Goal: Task Accomplishment & Management: Manage account settings

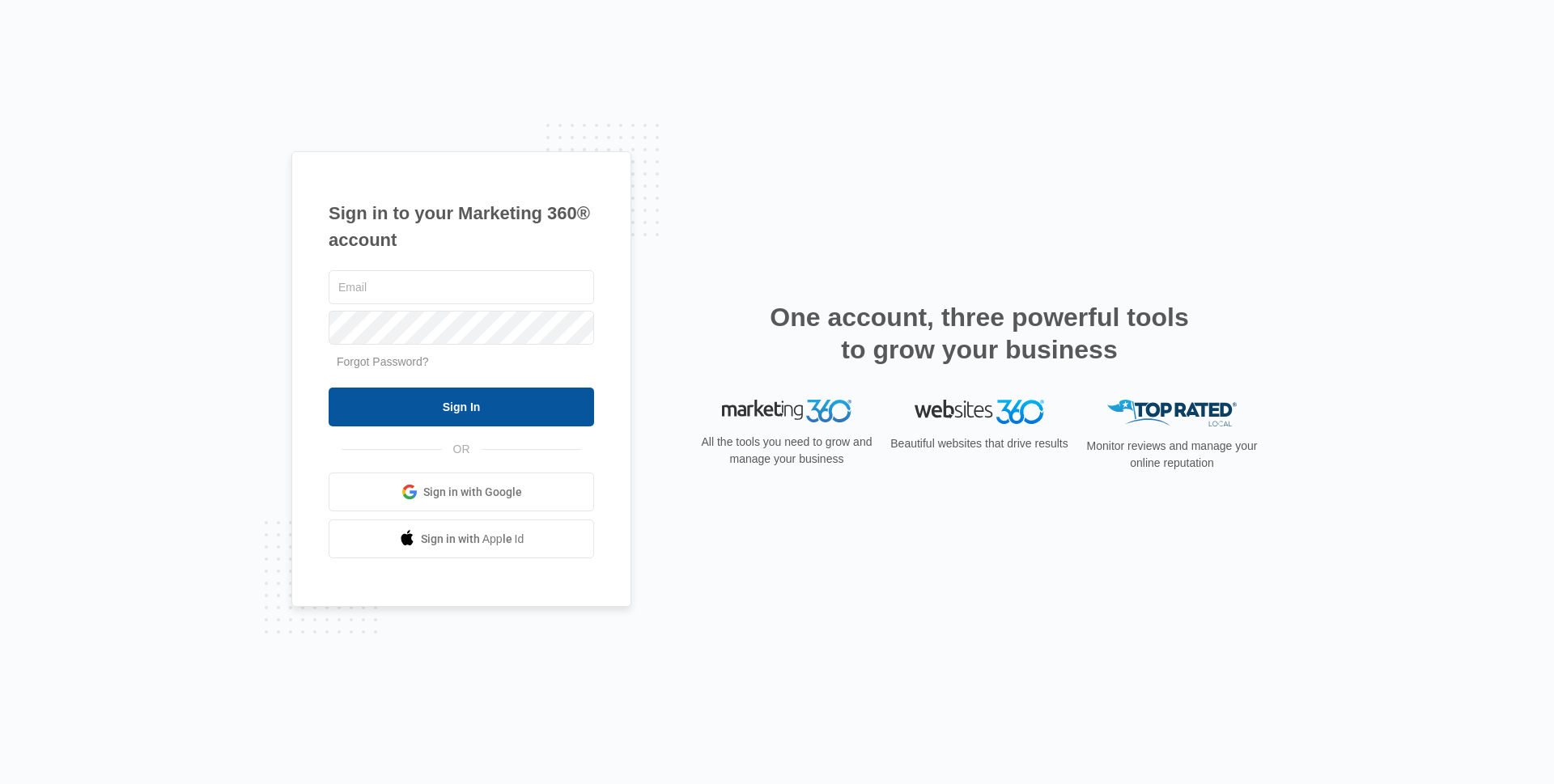
type input "edwardvaizberg@gmail.com"
click at [467, 408] on input "Sign In" at bounding box center [461, 406] width 266 height 39
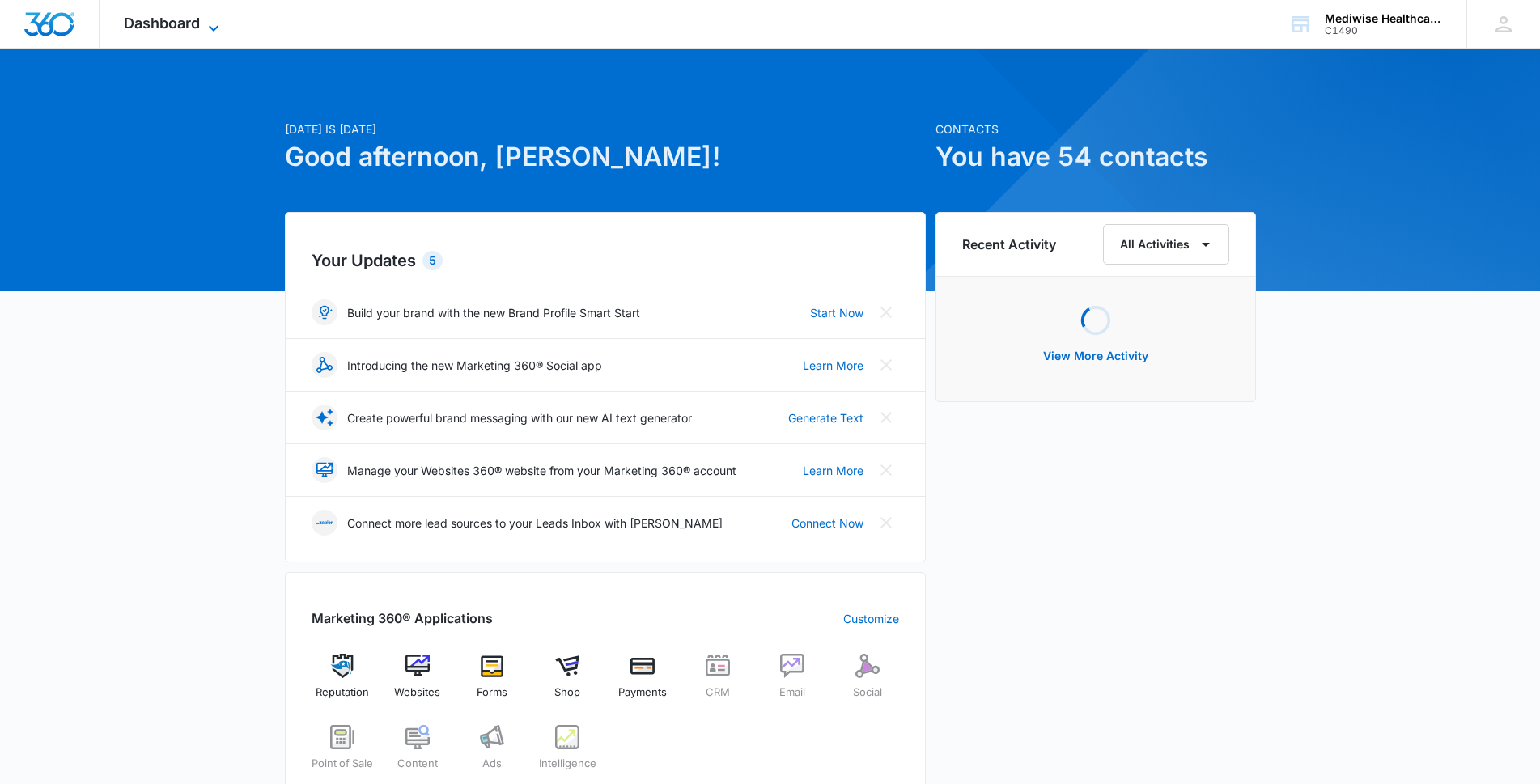
click at [179, 28] on span "Dashboard" at bounding box center [161, 23] width 76 height 17
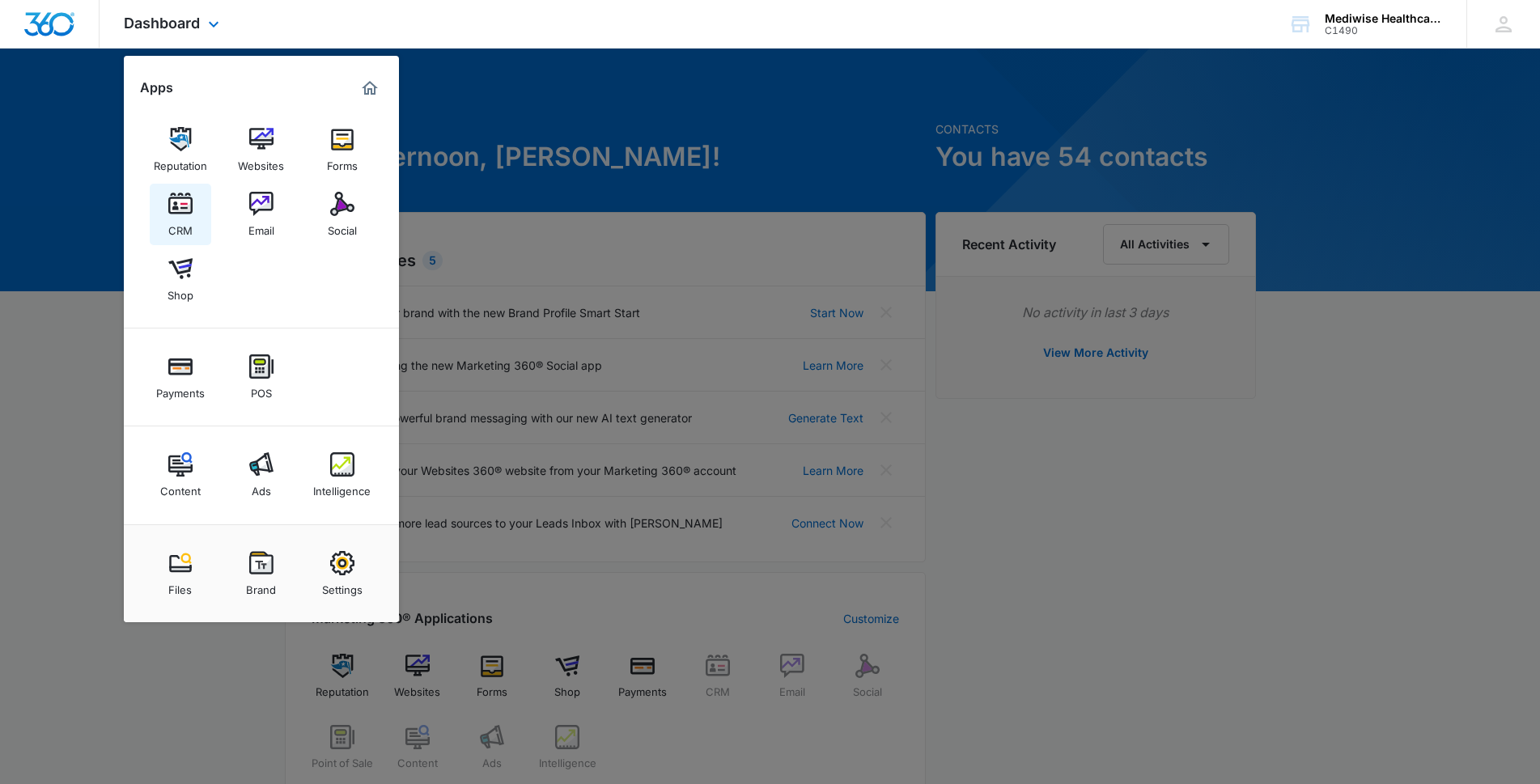
click at [179, 202] on img at bounding box center [180, 204] width 25 height 25
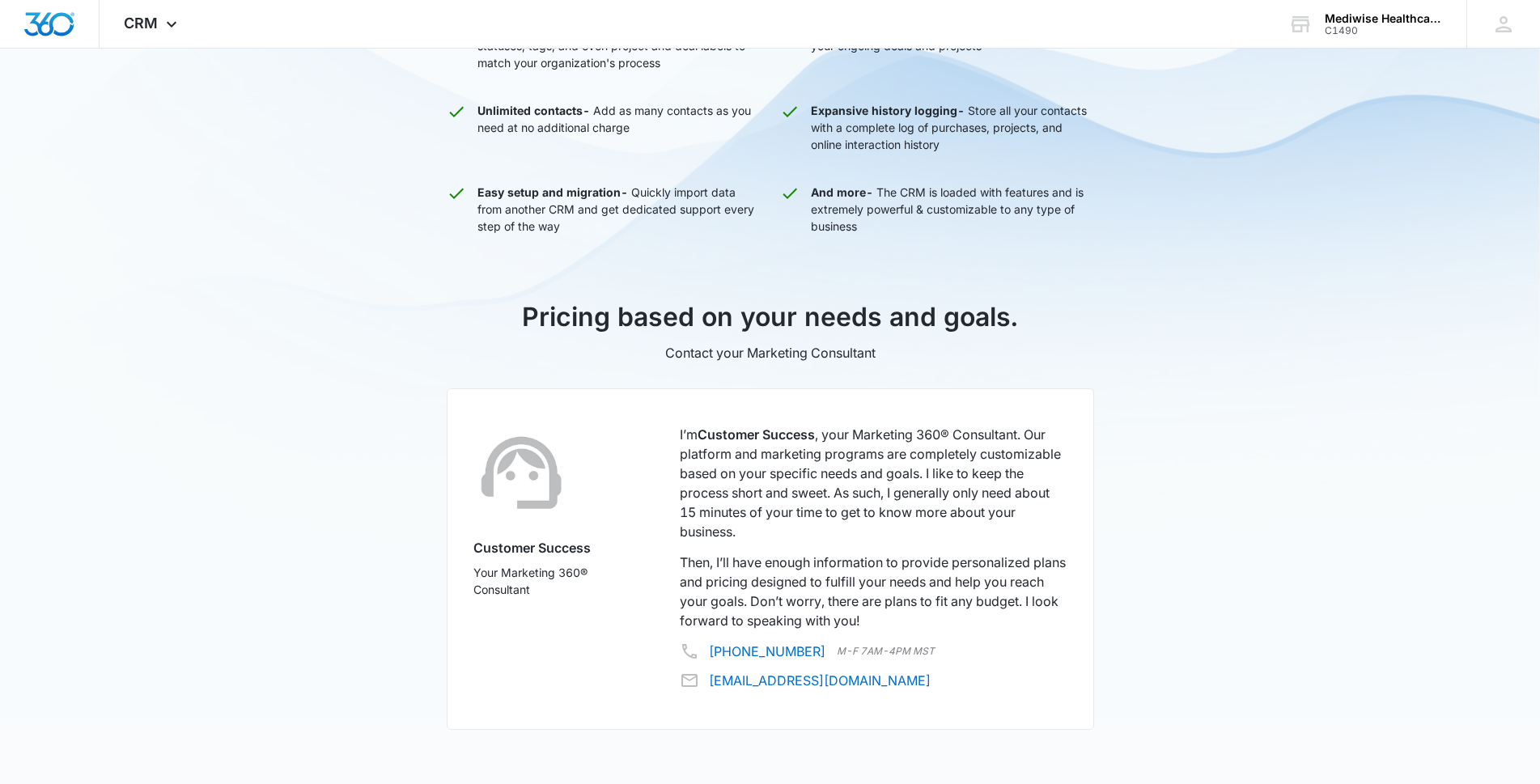
scroll to position [727, 0]
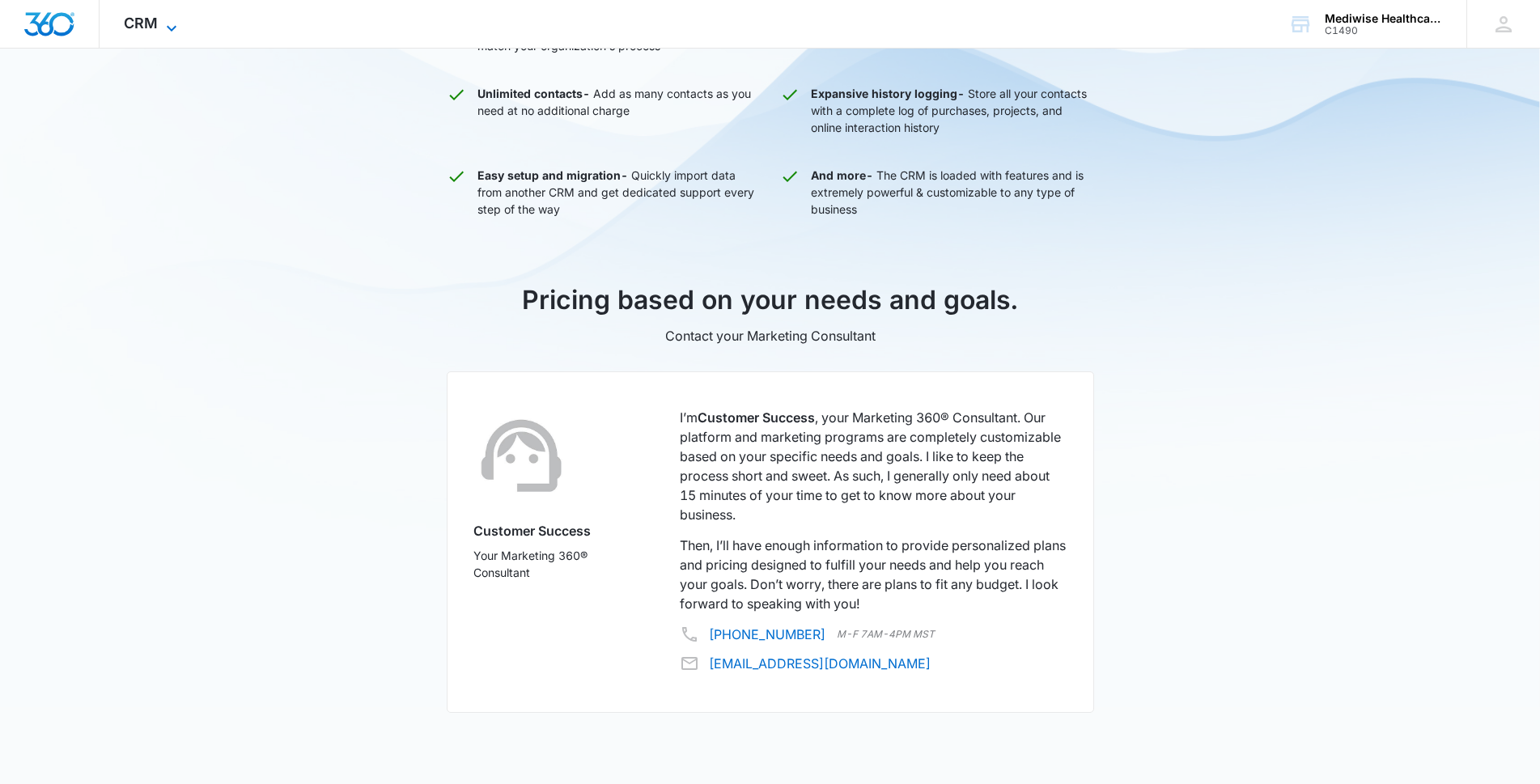
click at [136, 20] on span "CRM" at bounding box center [140, 23] width 34 height 17
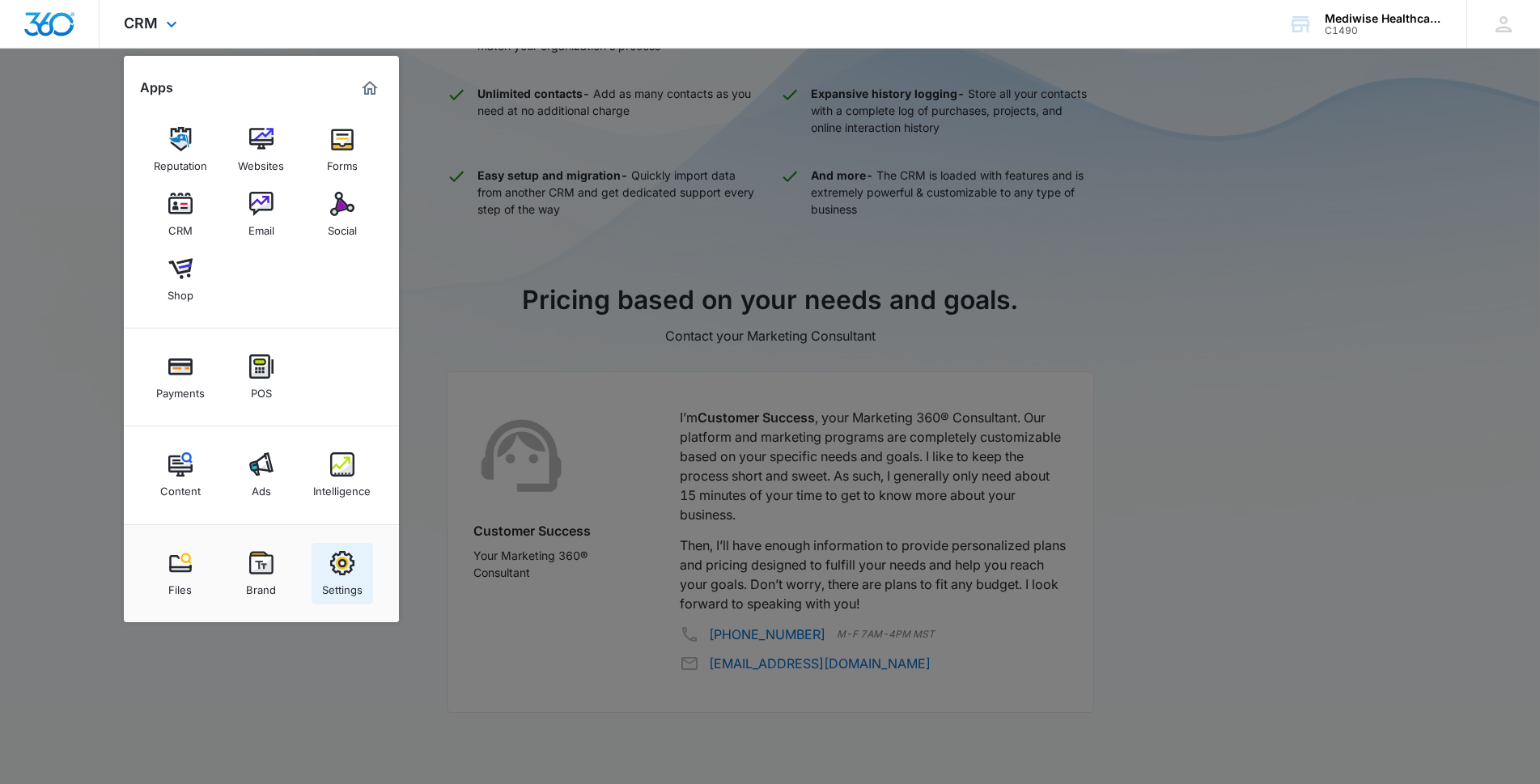
click at [334, 561] on img at bounding box center [343, 564] width 25 height 25
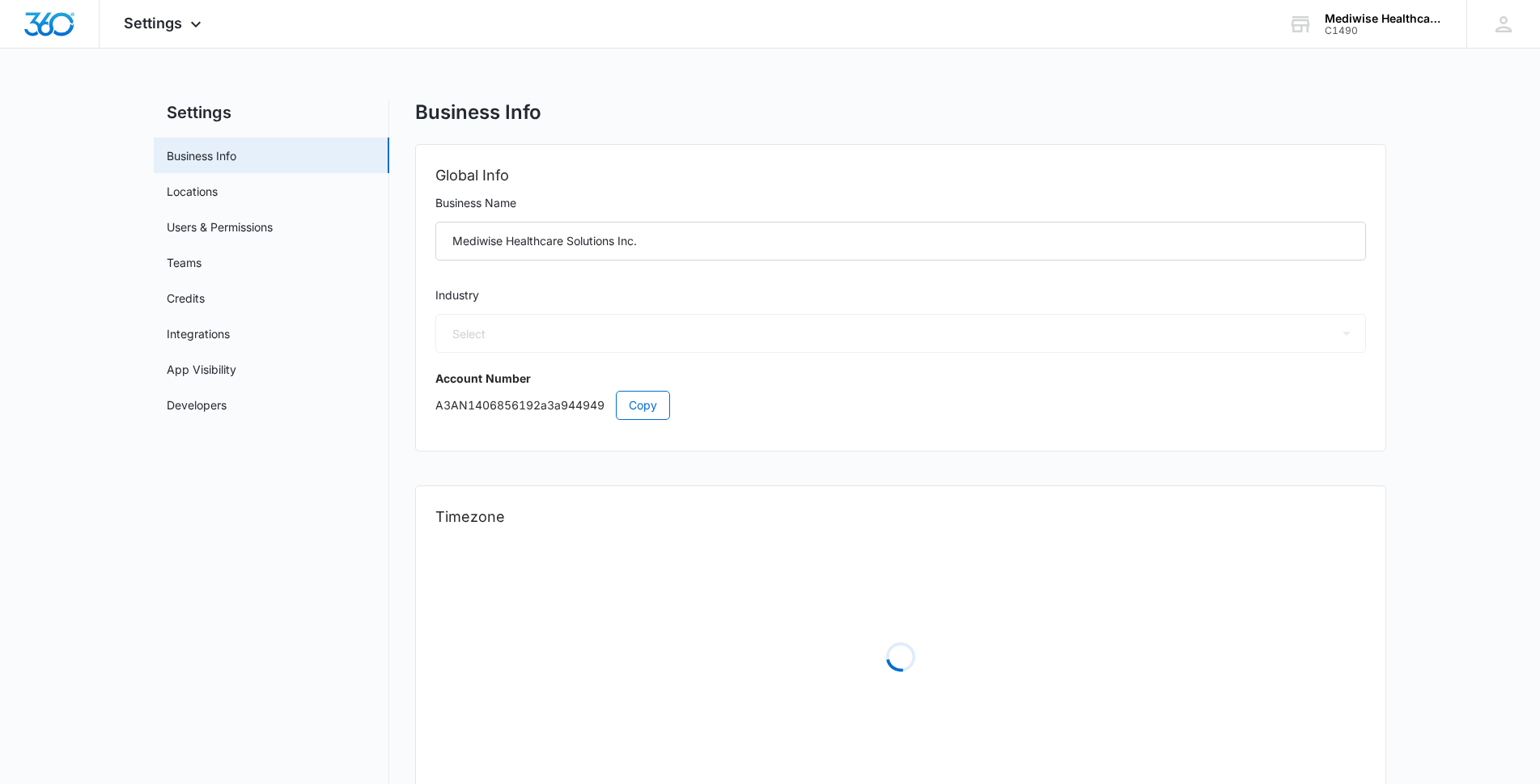
select select "13"
select select "CA"
select select "America/[GEOGRAPHIC_DATA]"
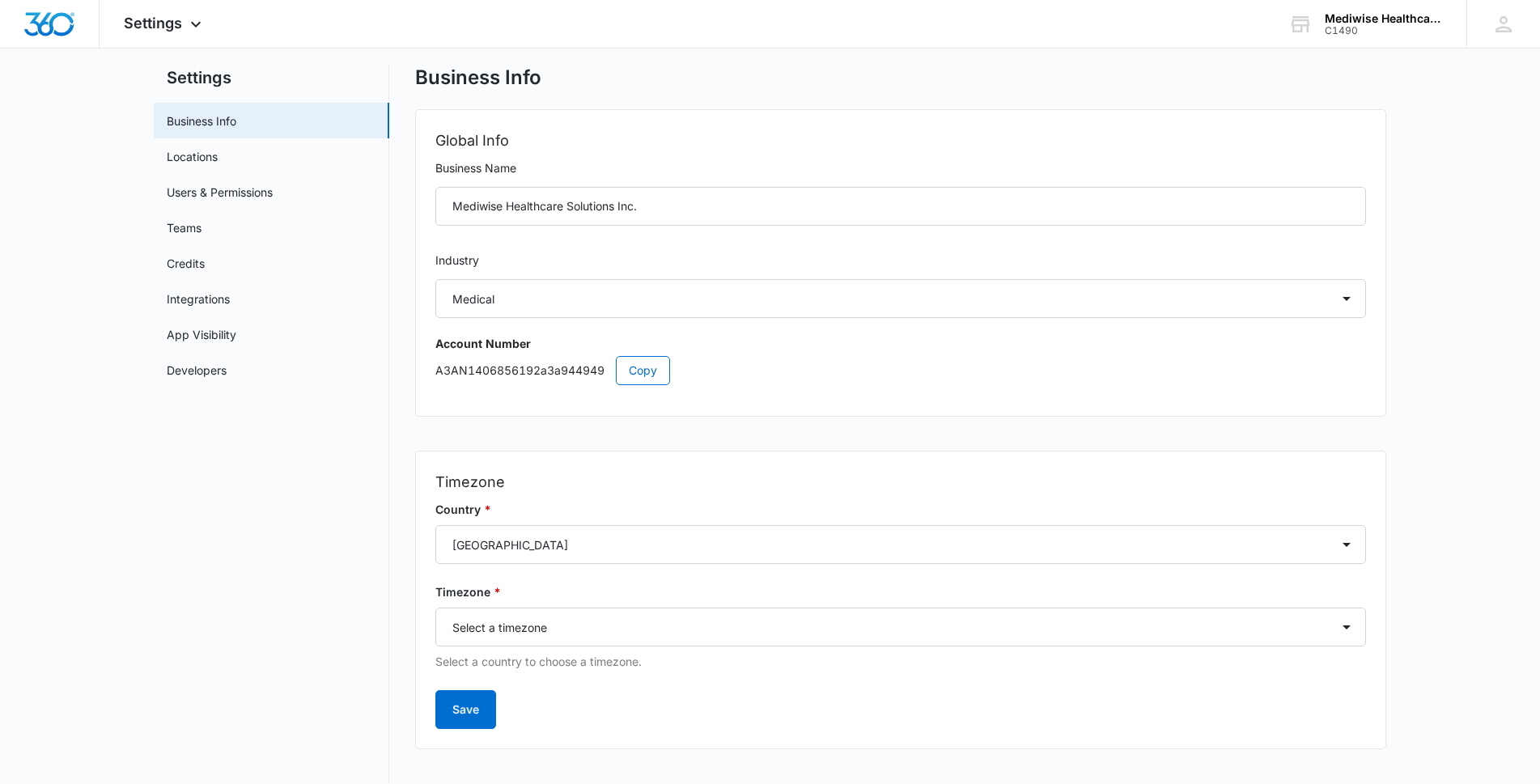
scroll to position [53, 0]
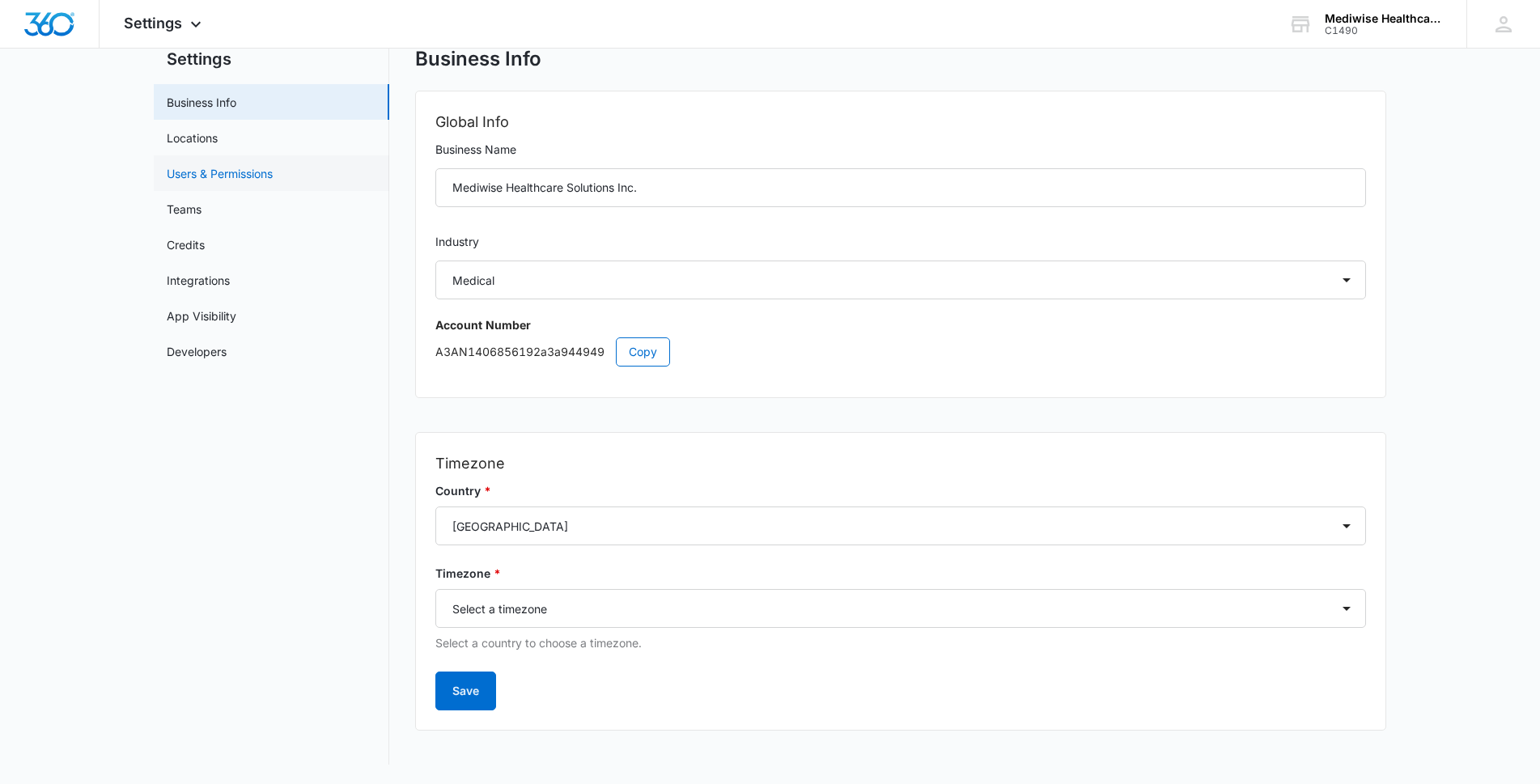
click at [213, 175] on link "Users & Permissions" at bounding box center [219, 173] width 106 height 17
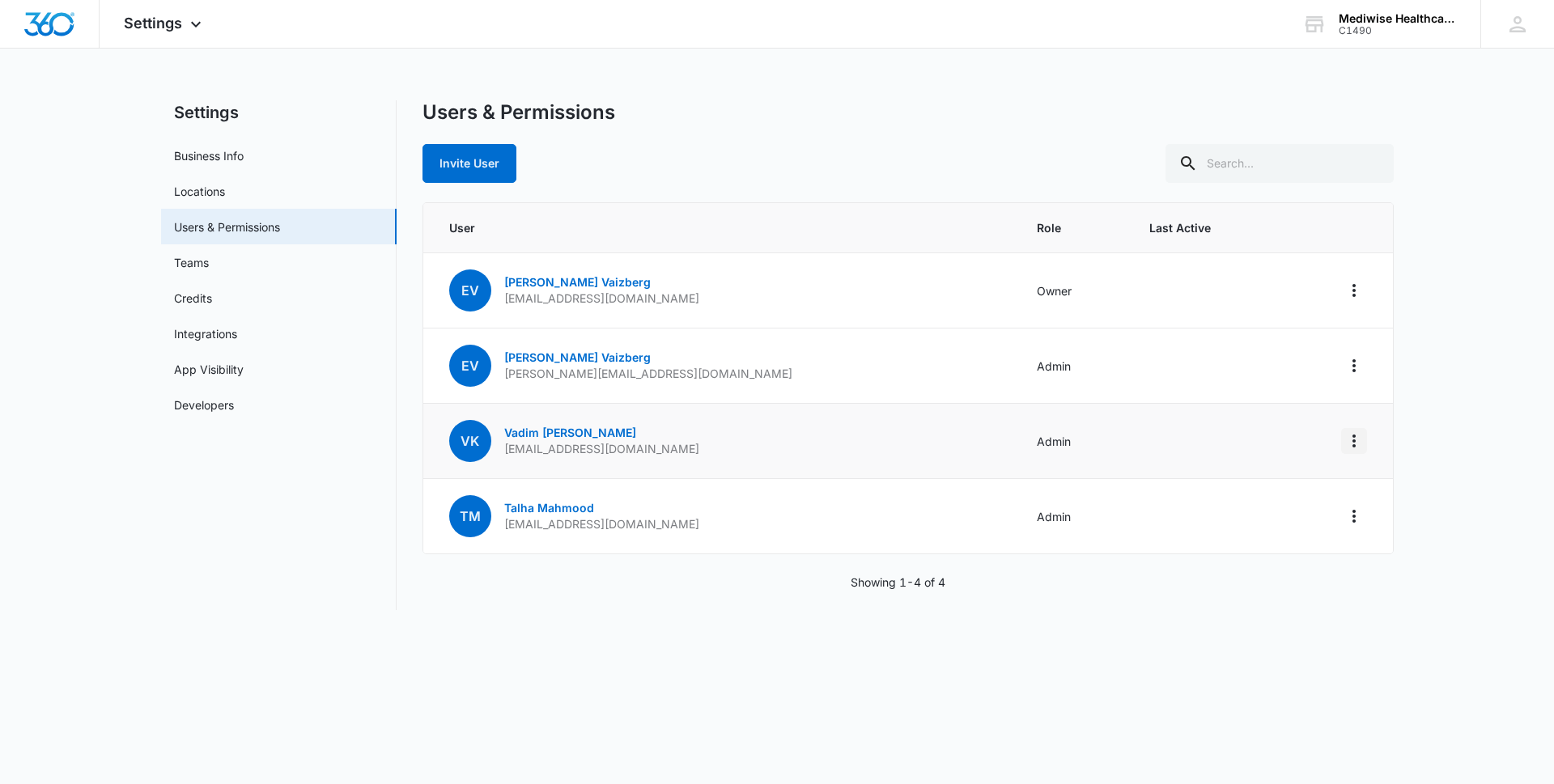
click at [1361, 434] on icon "Actions" at bounding box center [1354, 441] width 20 height 20
click at [1238, 533] on div "Remove User" at bounding box center [1254, 535] width 147 height 11
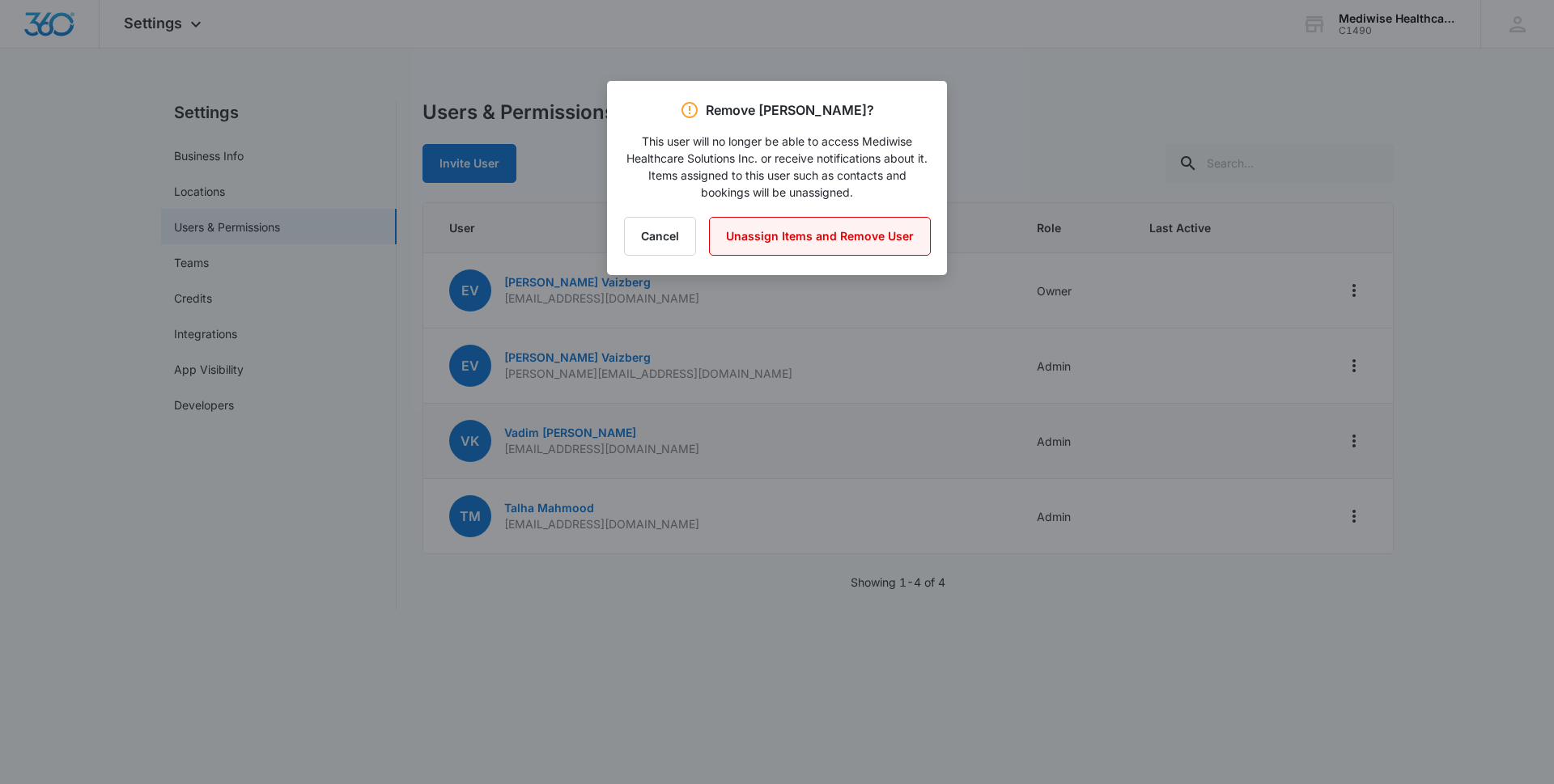
click at [788, 248] on button "Unassign Items and Remove User" at bounding box center [820, 236] width 222 height 39
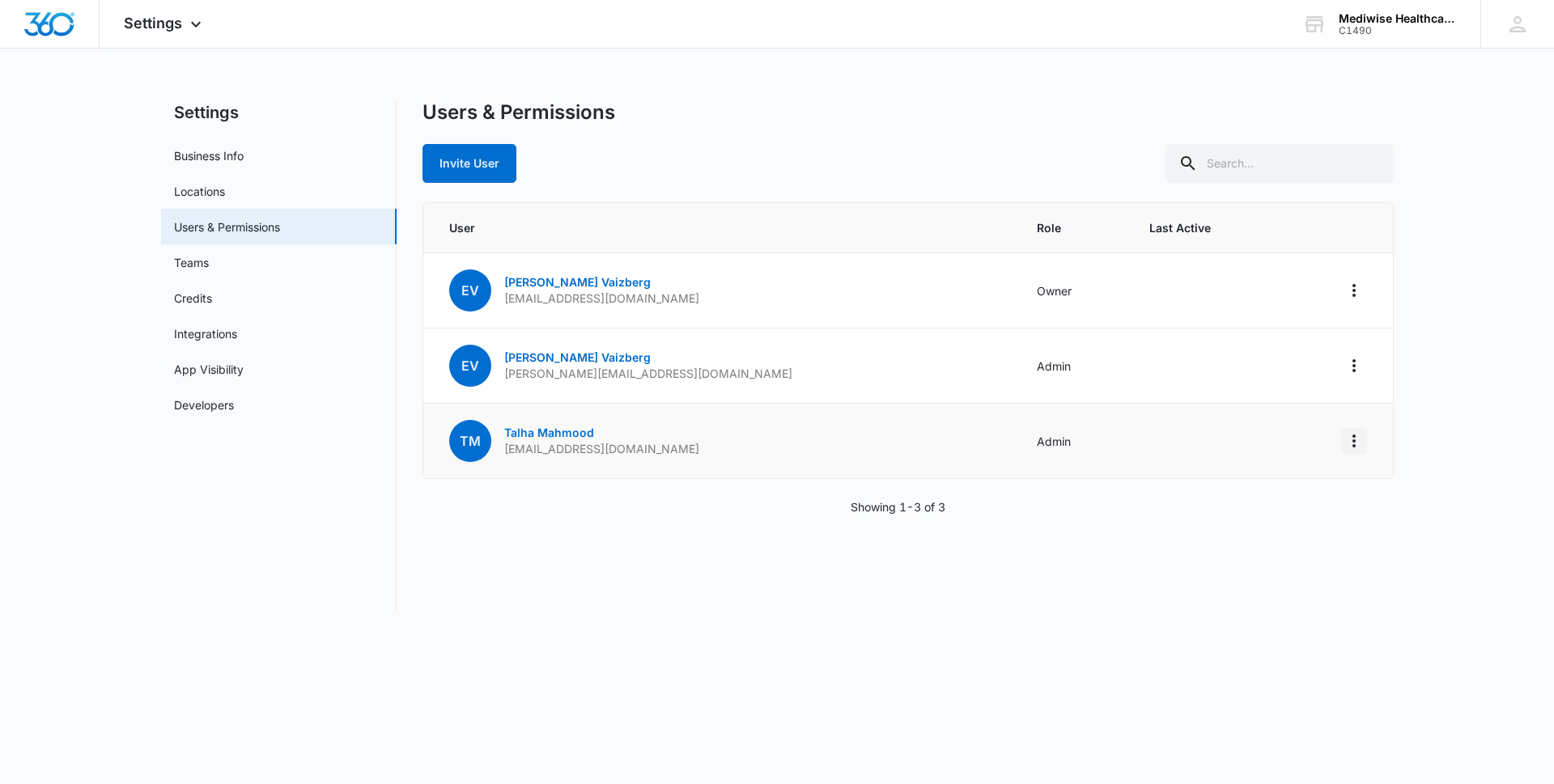
click at [1356, 436] on icon "Actions" at bounding box center [1354, 441] width 20 height 20
click at [1194, 537] on div "Remove User" at bounding box center [1254, 535] width 147 height 11
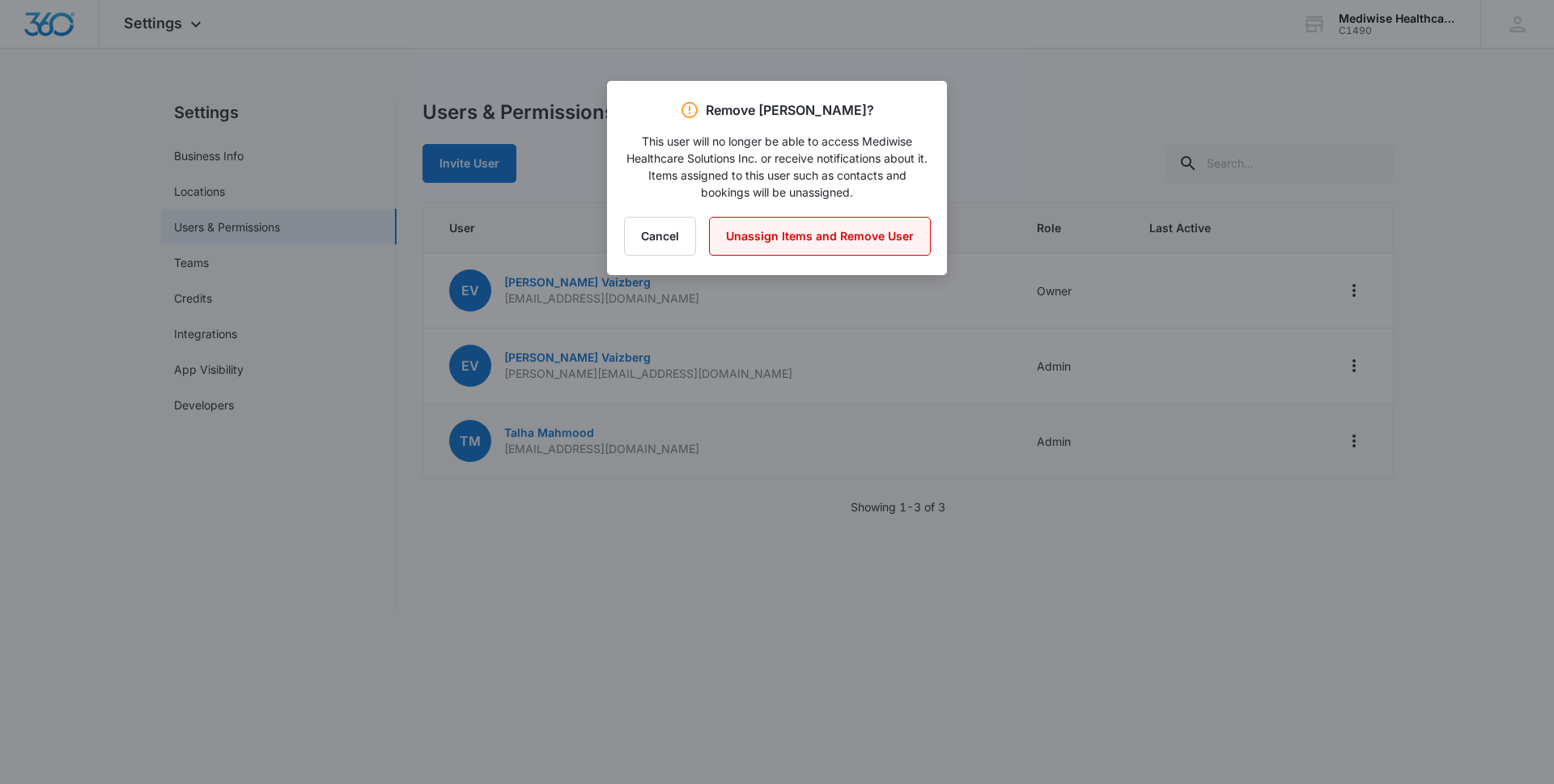
click at [880, 235] on button "Unassign Items and Remove User" at bounding box center [820, 236] width 222 height 39
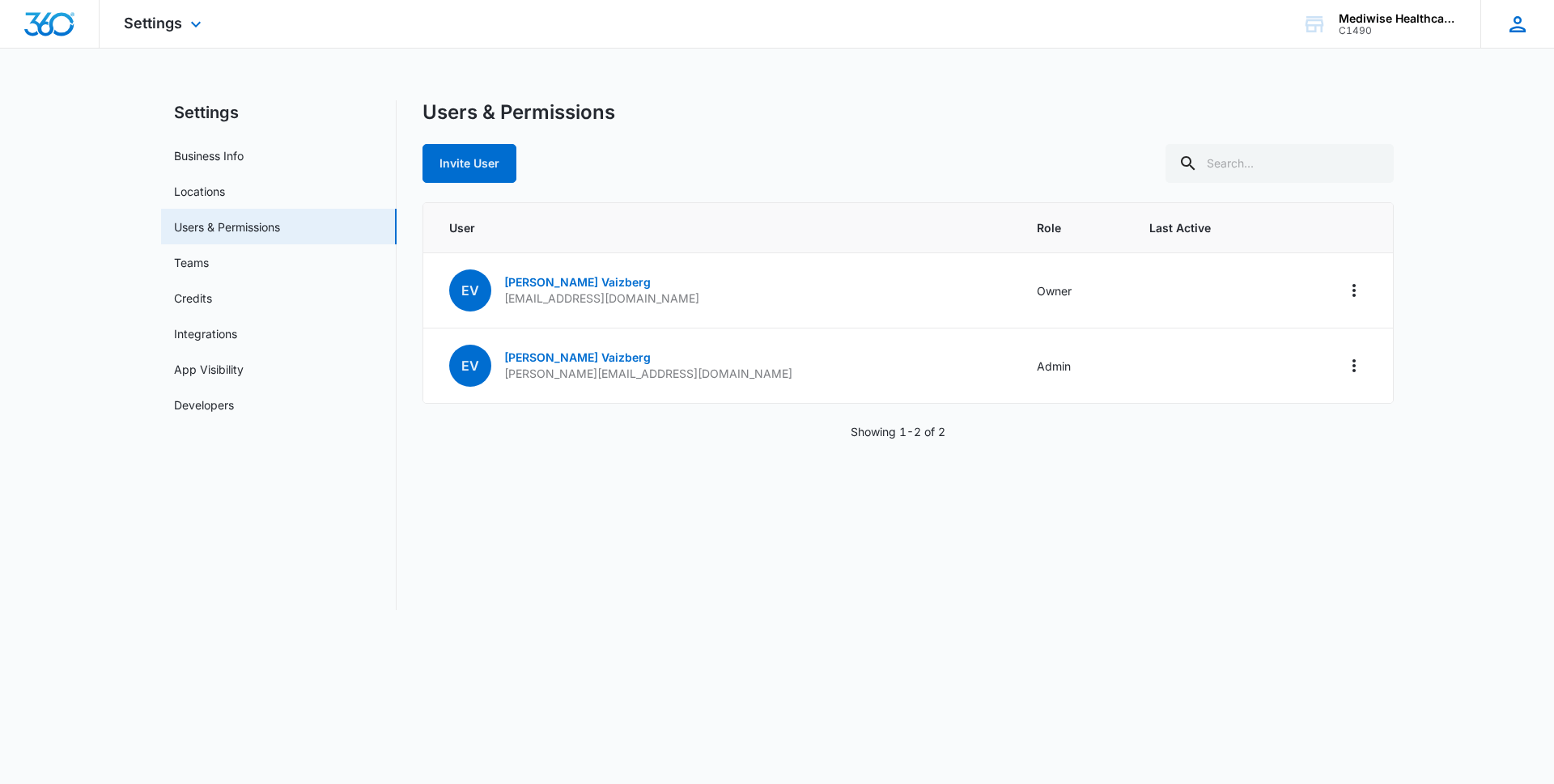
click at [1522, 27] on icon at bounding box center [1518, 25] width 25 height 25
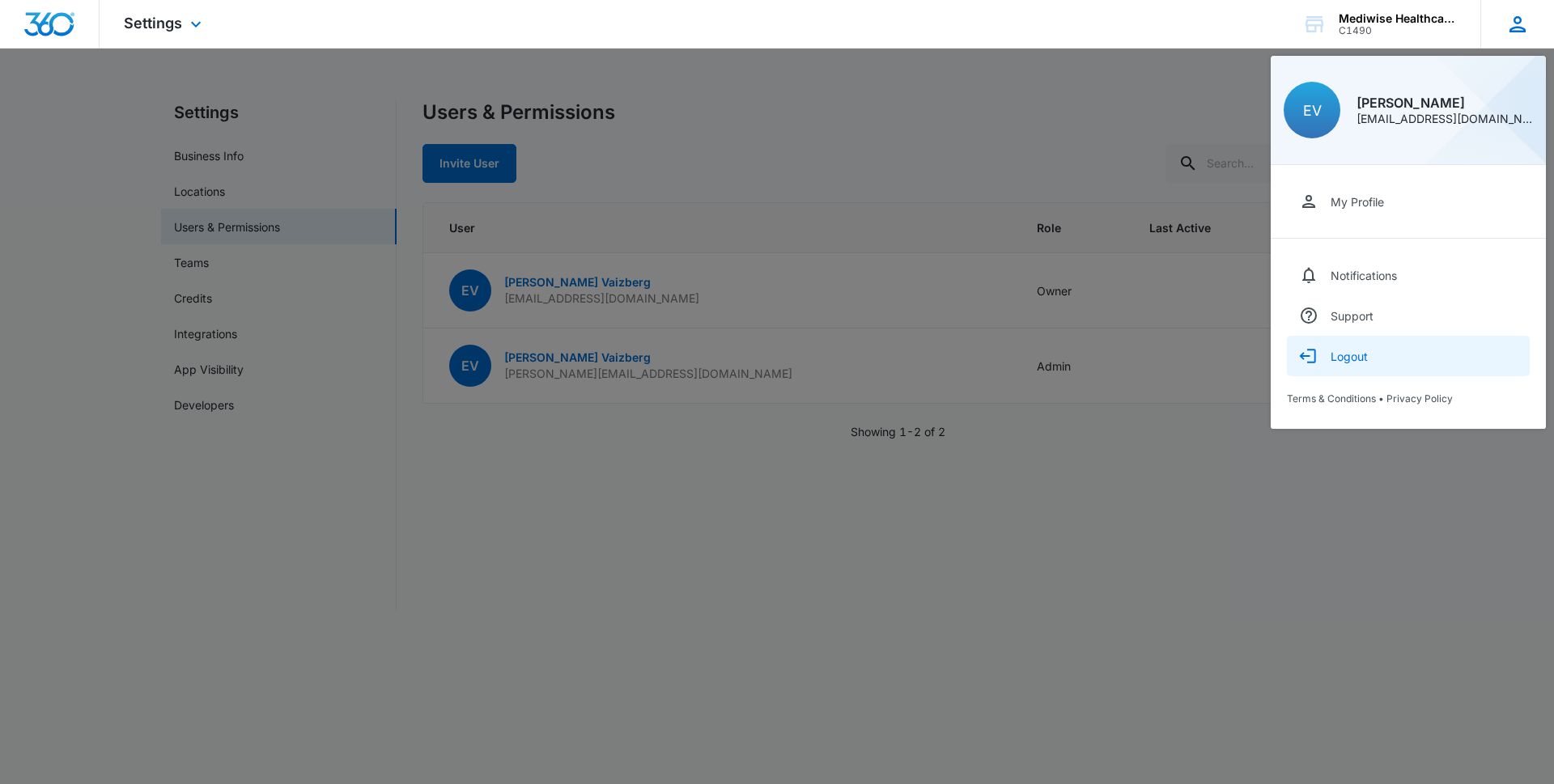
click at [1366, 358] on div "Logout" at bounding box center [1349, 356] width 37 height 14
